Goal: Task Accomplishment & Management: Use online tool/utility

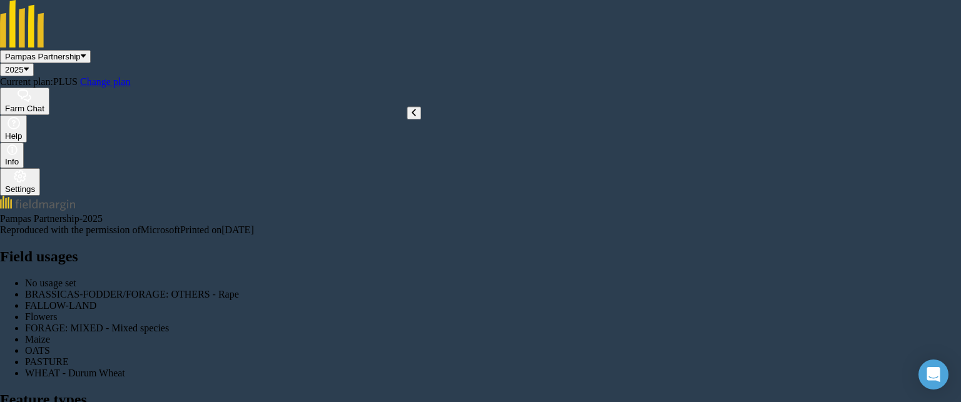
click at [416, 120] on button at bounding box center [414, 112] width 14 height 13
